Goal: Task Accomplishment & Management: Complete application form

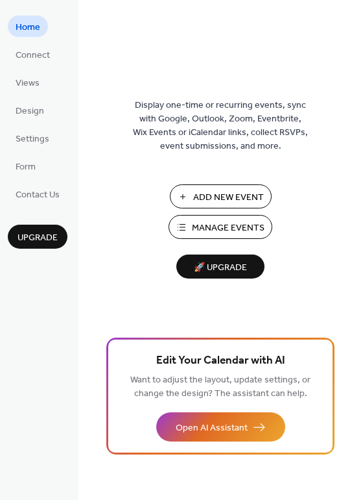
click at [32, 97] on ul "Home Connect Views Design Settings Form Contact Us" at bounding box center [38, 110] width 60 height 189
click at [23, 108] on span "Design" at bounding box center [30, 111] width 29 height 14
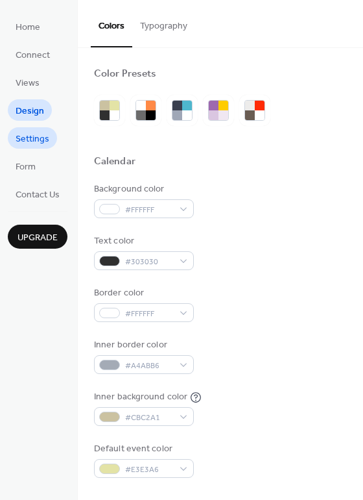
click at [27, 143] on span "Settings" at bounding box center [33, 139] width 34 height 14
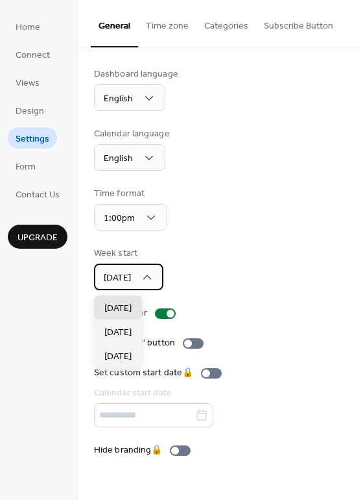
click at [143, 289] on div "[DATE]" at bounding box center [128, 276] width 69 height 27
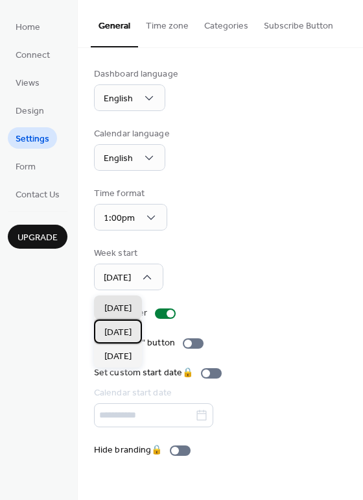
click at [125, 328] on span "[DATE]" at bounding box center [117, 333] width 27 height 14
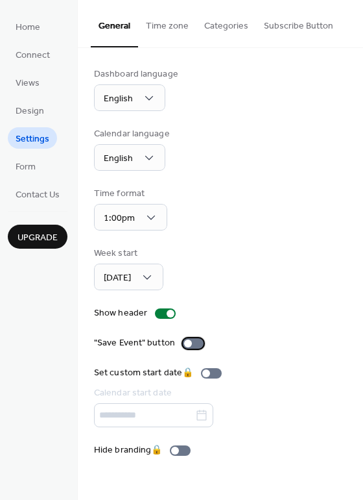
click at [189, 343] on div at bounding box center [188, 343] width 8 height 8
click at [32, 169] on span "Form" at bounding box center [26, 167] width 20 height 14
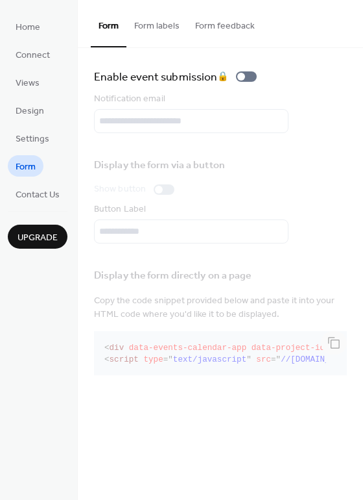
click at [183, 38] on button "Form labels" at bounding box center [157, 23] width 61 height 46
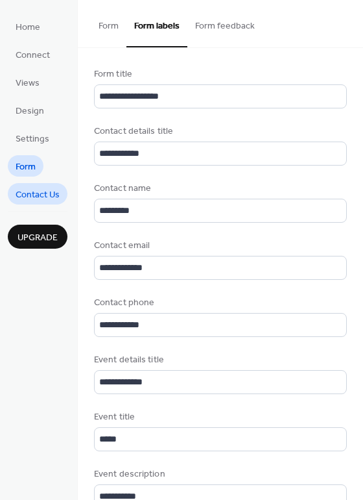
click at [21, 194] on span "Contact Us" at bounding box center [38, 195] width 44 height 14
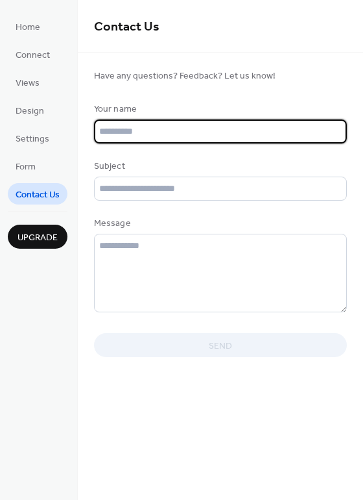
click at [164, 143] on input "text" at bounding box center [220, 131] width 253 height 24
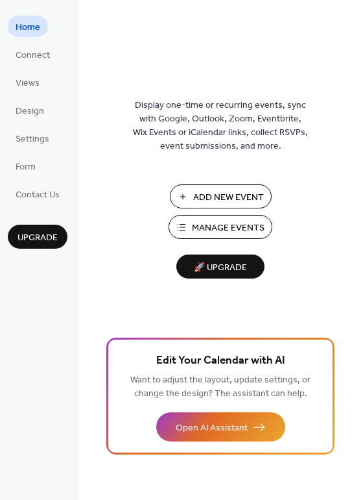
click at [204, 197] on span "Add New Event" at bounding box center [228, 198] width 71 height 14
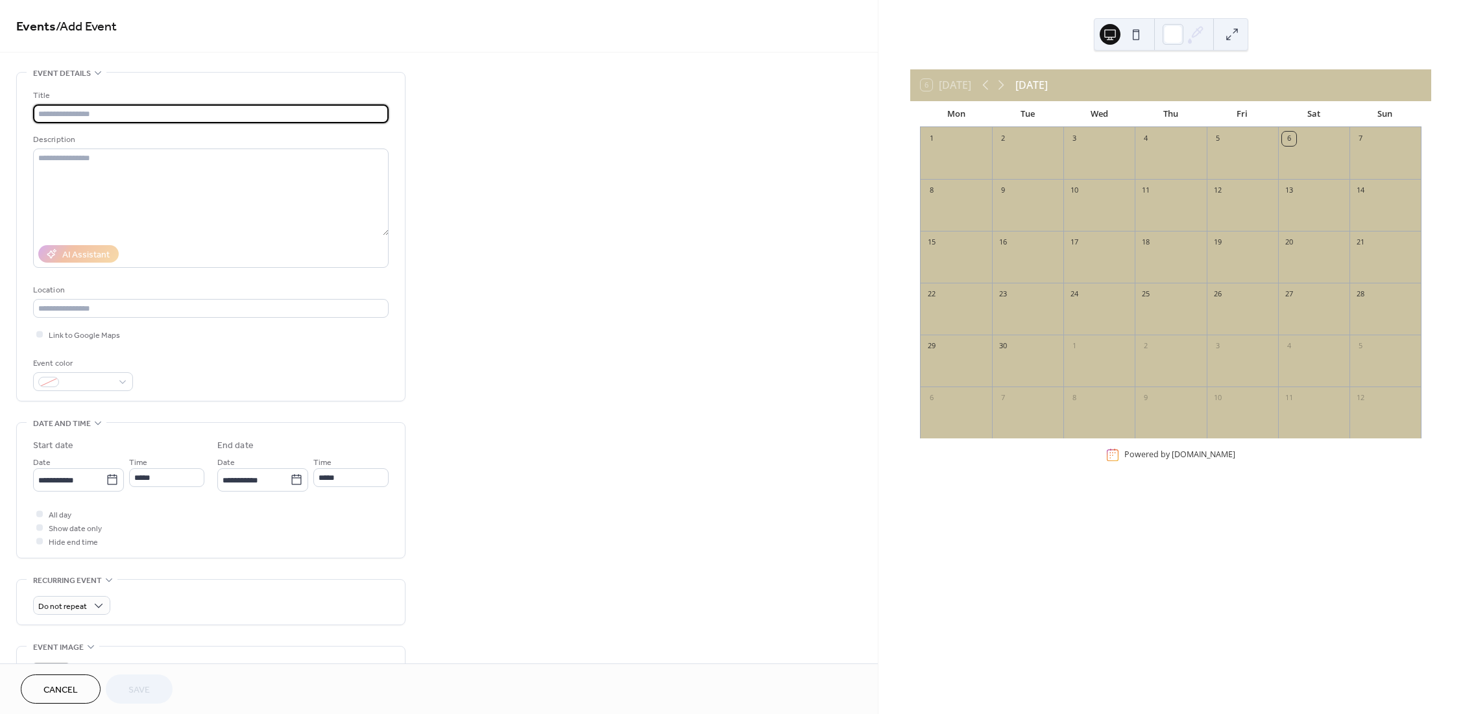
click at [144, 109] on input "text" at bounding box center [211, 113] width 356 height 19
type input "**********"
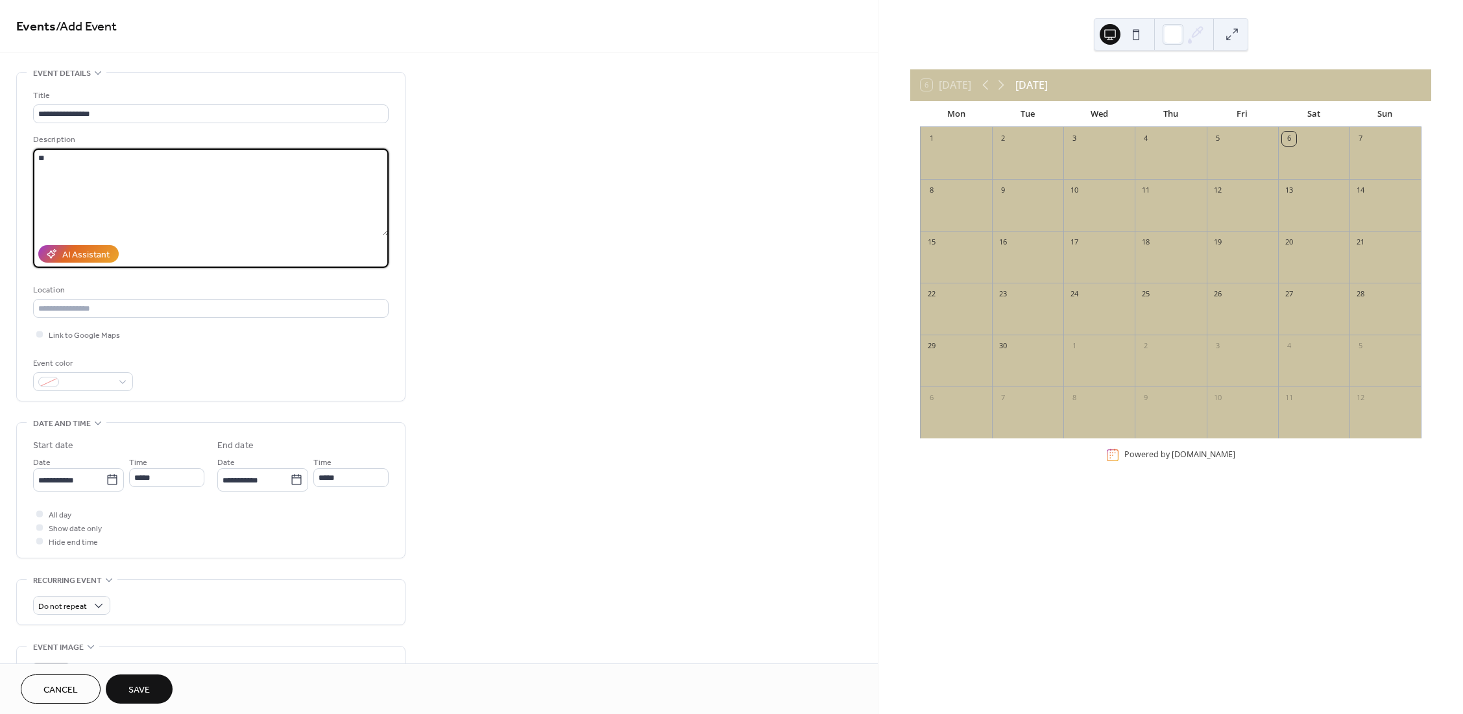
type textarea "*"
type textarea "**********"
